Goal: Navigation & Orientation: Understand site structure

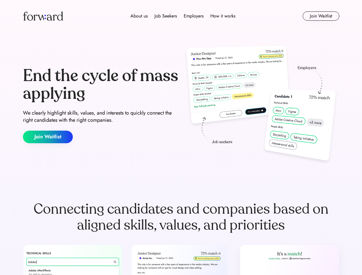
click at [181, 137] on div "End the cycle of mass applying We clearly highlight skills, values, and interes…" at bounding box center [181, 105] width 316 height 123
click at [181, 16] on div "About us Job Seekers Employers How it works" at bounding box center [183, 16] width 226 height 7
click at [43, 16] on img at bounding box center [43, 15] width 40 height 9
click at [183, 16] on div "About us Job Seekers Employers How it works" at bounding box center [183, 16] width 226 height 7
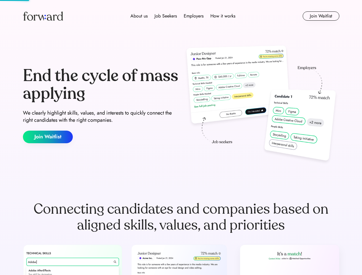
click at [139, 16] on div "About us" at bounding box center [138, 16] width 17 height 7
click at [165, 16] on div "Job Seekers" at bounding box center [165, 16] width 22 height 7
click at [193, 16] on div "Employers" at bounding box center [194, 16] width 20 height 7
click at [222, 16] on div "How it works" at bounding box center [222, 16] width 25 height 7
click at [320, 16] on button "Join Waitlist" at bounding box center [320, 15] width 37 height 9
